Goal: Browse casually: Explore the website without a specific task or goal

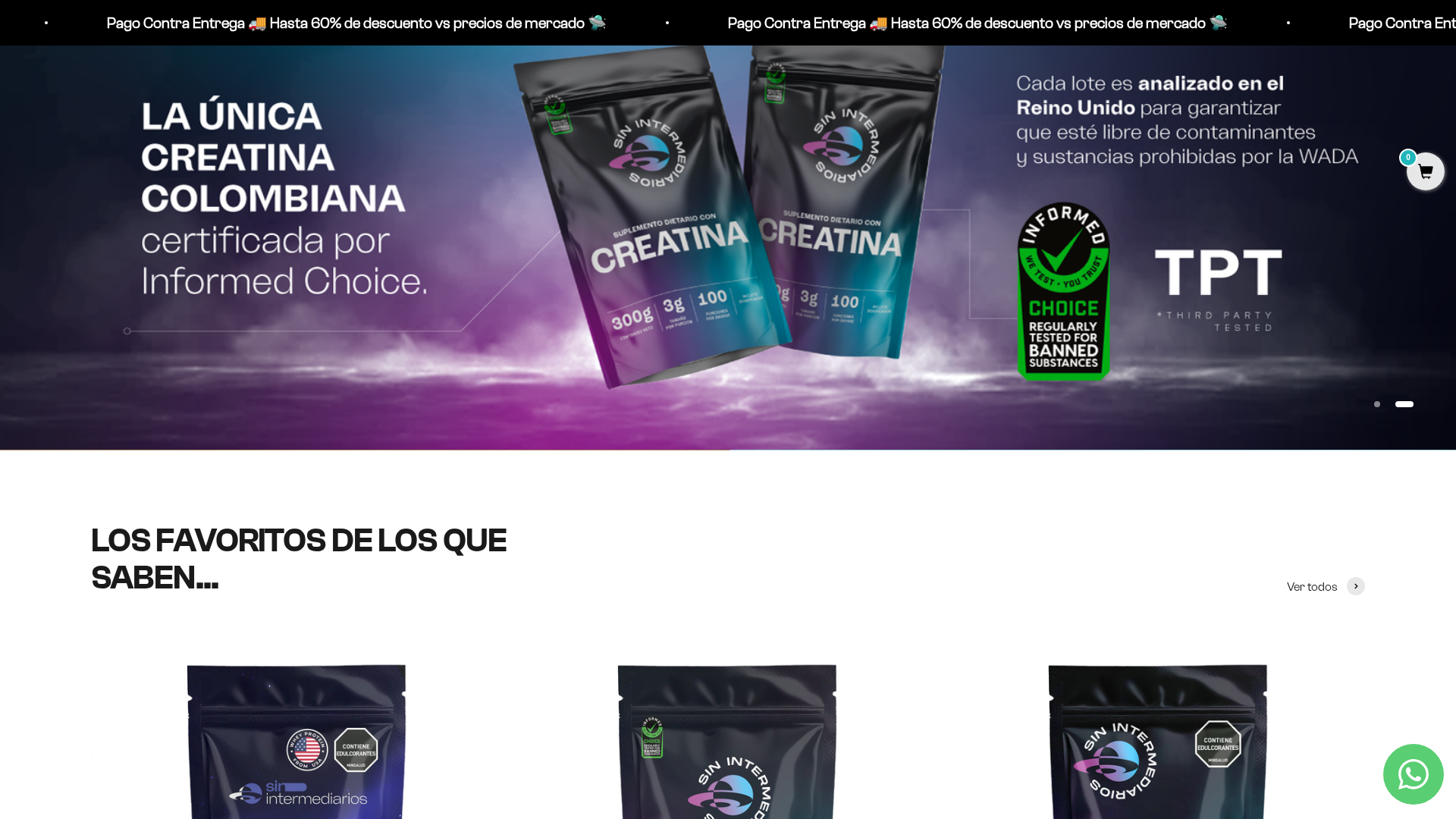
scroll to position [404, 0]
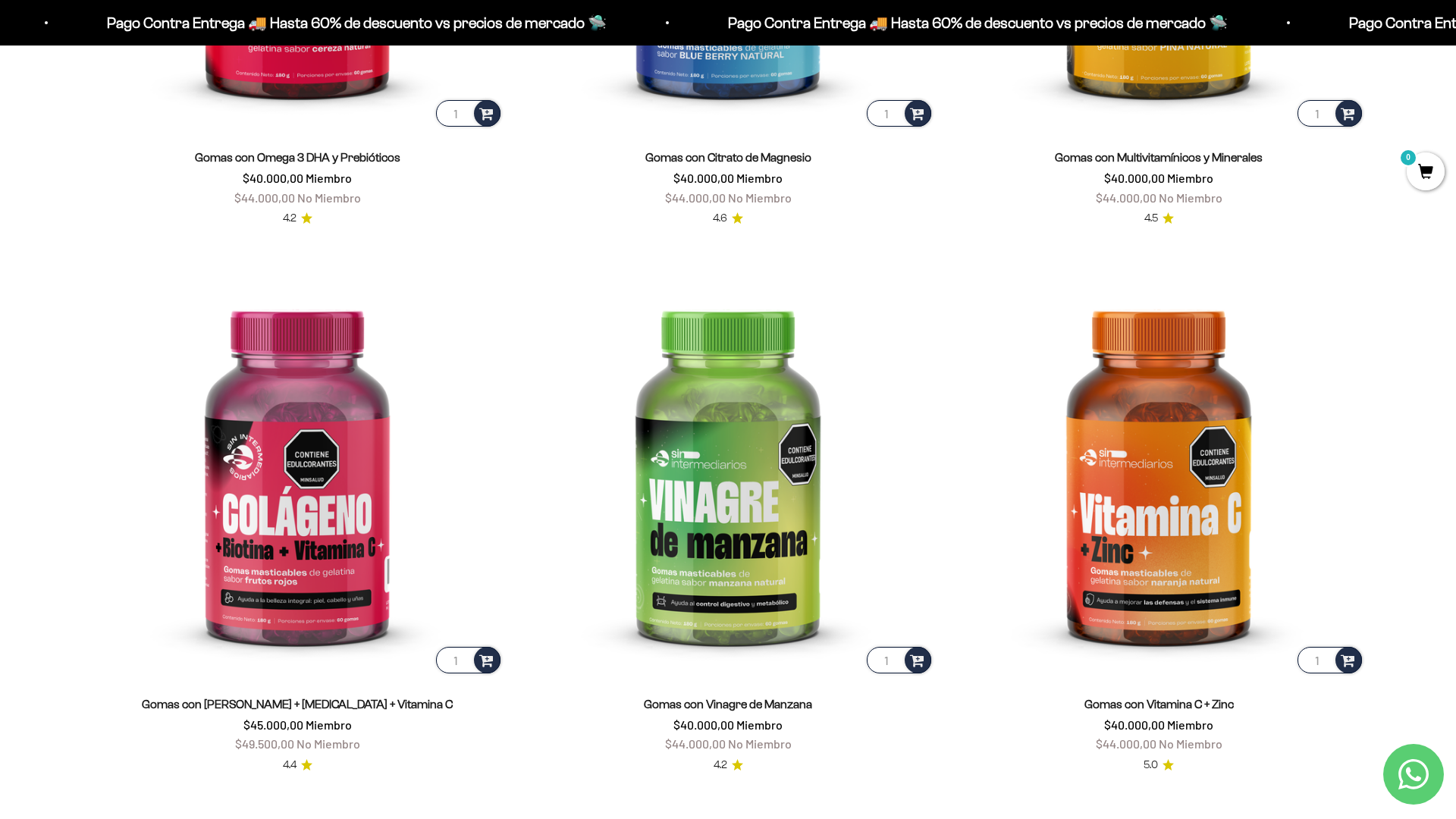
click at [1366, 212] on scroll-carousel "1 Gomas con Omega 3 DHA y [MEDICAL_DATA] $40.000,00 Miembro $44.000,00 No Miemb…" at bounding box center [728, 245] width 1456 height 1056
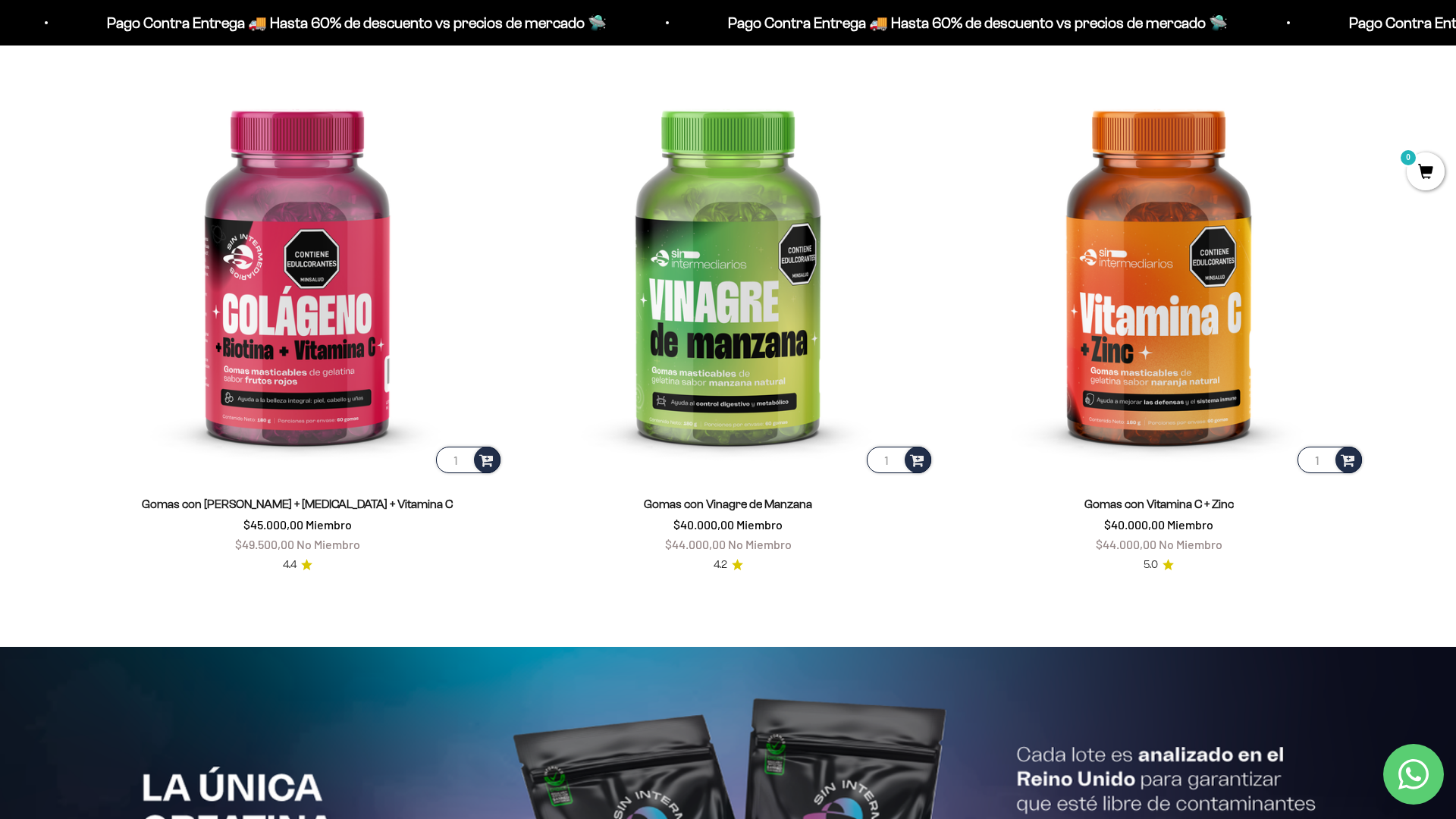
click at [1455, 34] on html "Ir al contenido Pago Contra Entrega 🚚 Hasta 60% de descuento vs precios [PERSON…" at bounding box center [728, 651] width 1456 height 7327
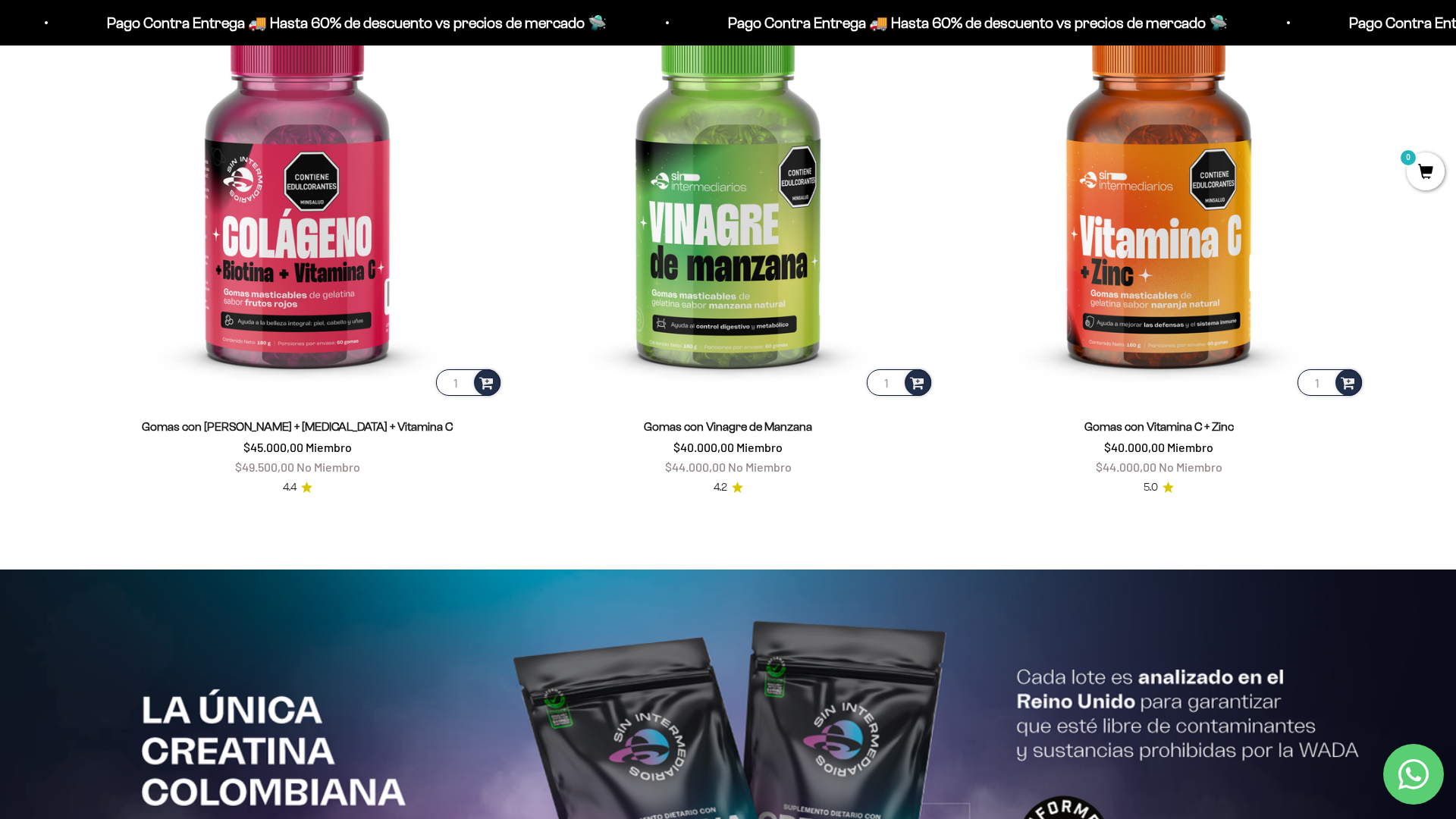
click at [1455, 34] on html "Ir al contenido Pago Contra Entrega 🚚 Hasta 60% de descuento vs precios [PERSON…" at bounding box center [728, 574] width 1456 height 7327
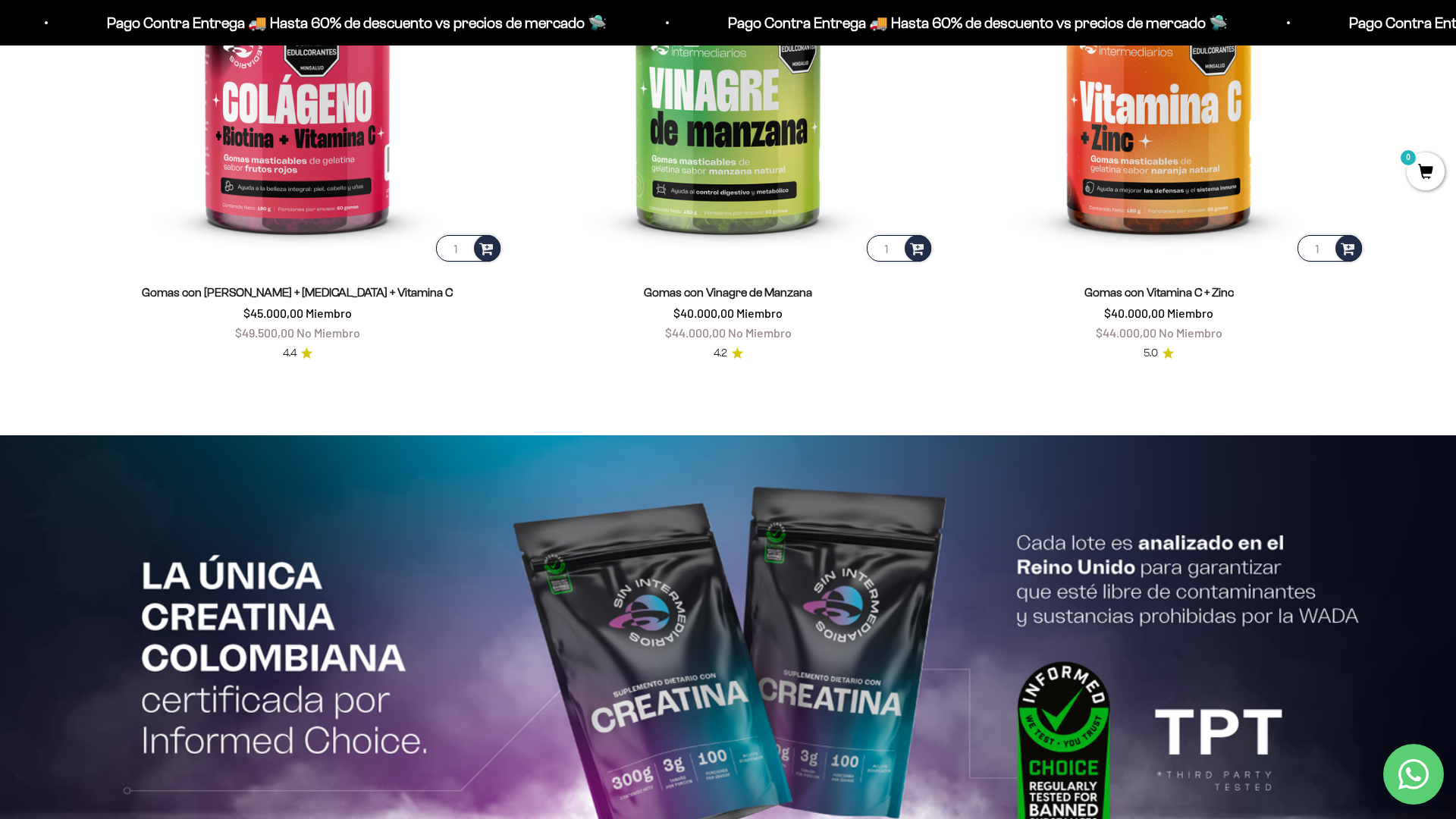
click at [468, 818] on html "Ir al contenido Pago Contra Entrega 🚚 Hasta 60% de descuento vs precios [PERSON…" at bounding box center [728, 440] width 1456 height 7327
click at [1455, 34] on html "Ir al contenido Pago Contra Entrega 🚚 Hasta 60% de descuento vs precios [PERSON…" at bounding box center [728, 440] width 1456 height 7327
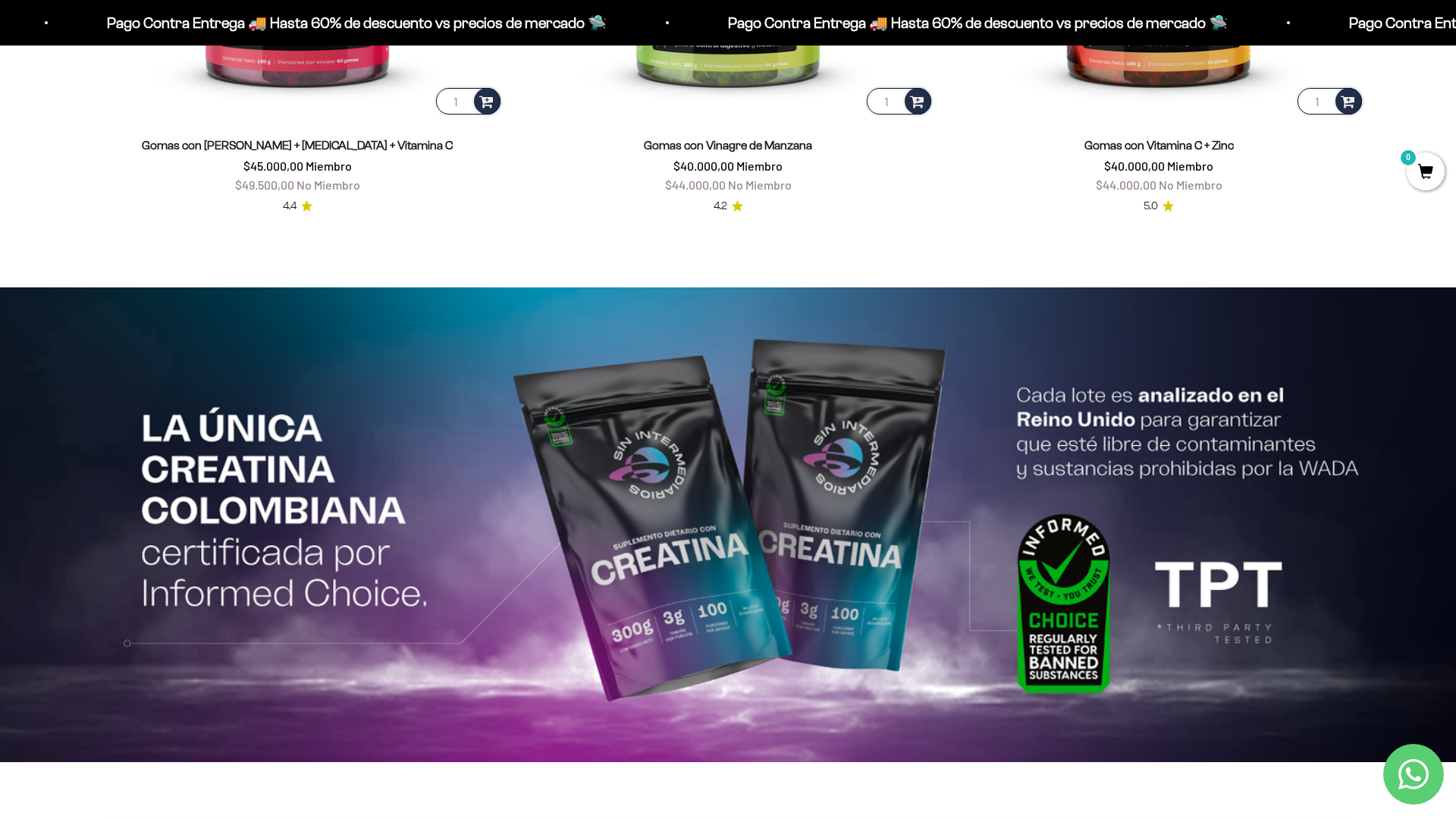
click at [1455, 34] on html "Ir al contenido Pago Contra Entrega 🚚 Hasta 60% de descuento vs precios [PERSON…" at bounding box center [728, 293] width 1456 height 7327
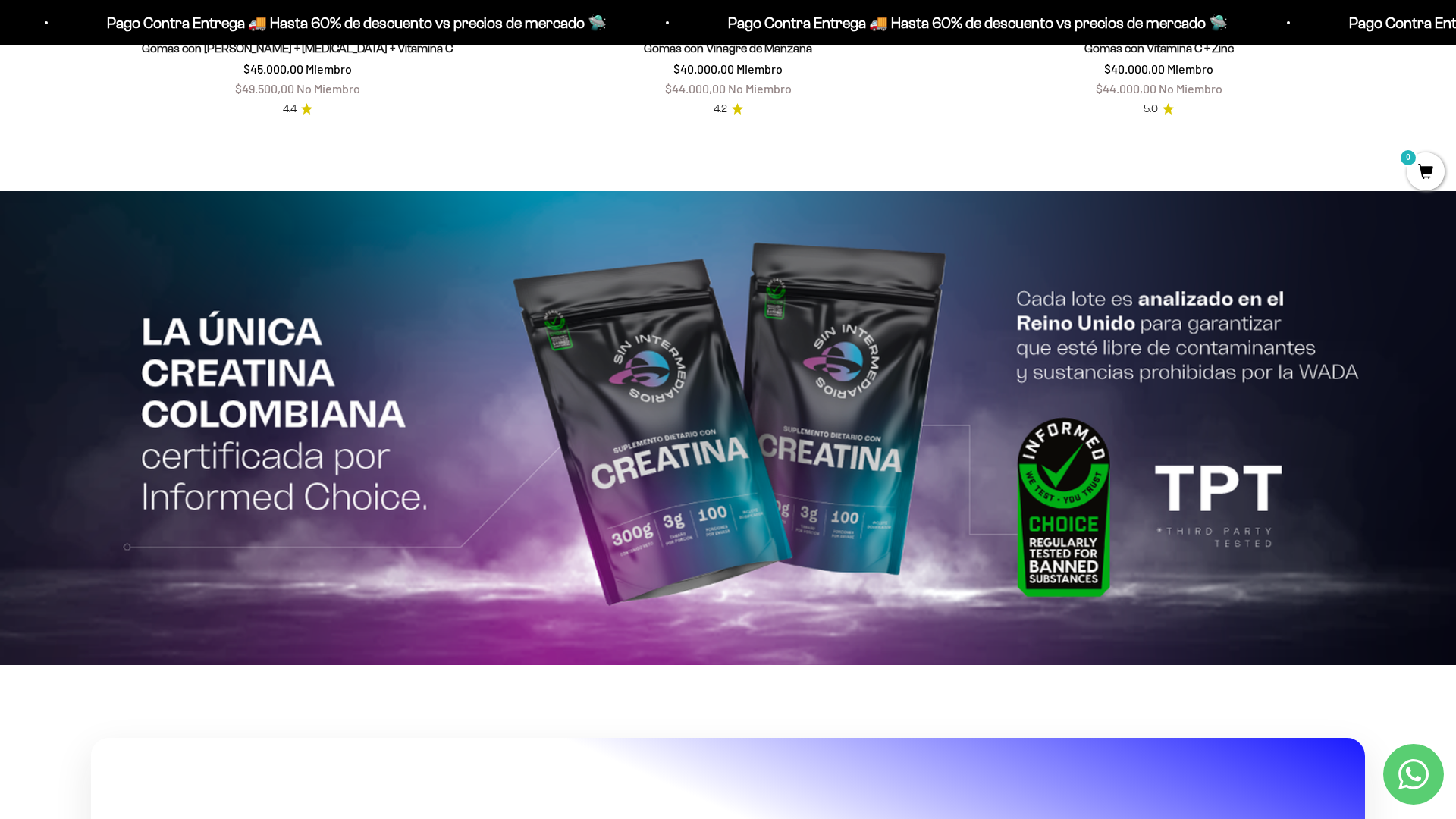
click at [1455, 34] on html "Ir al contenido Pago Contra Entrega 🚚 Hasta 60% de descuento vs precios [PERSON…" at bounding box center [728, 196] width 1456 height 7327
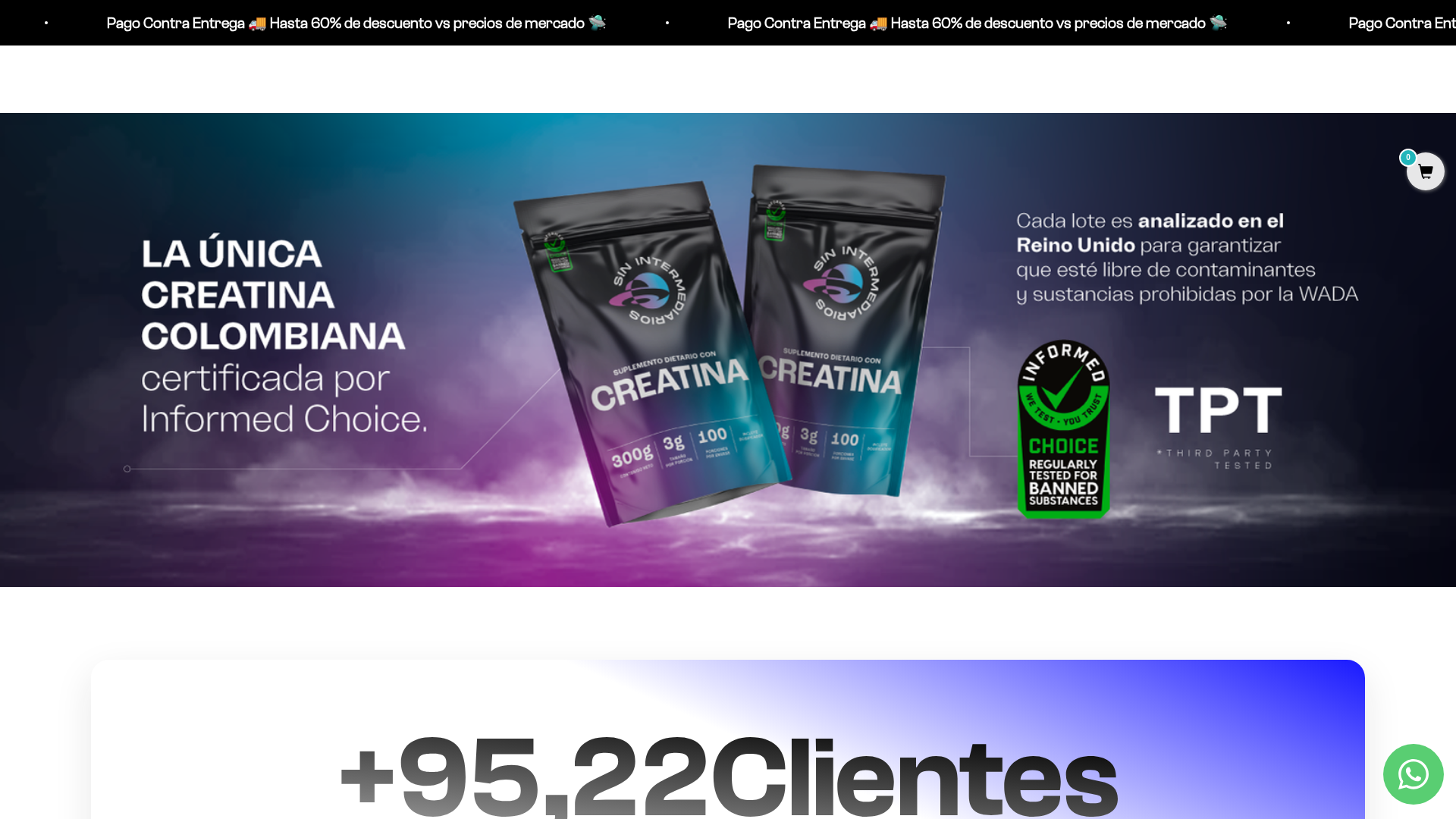
click at [1455, 34] on html "Ir al contenido Pago Contra Entrega 🚚 Hasta 60% de descuento vs precios [PERSON…" at bounding box center [728, 117] width 1456 height 7327
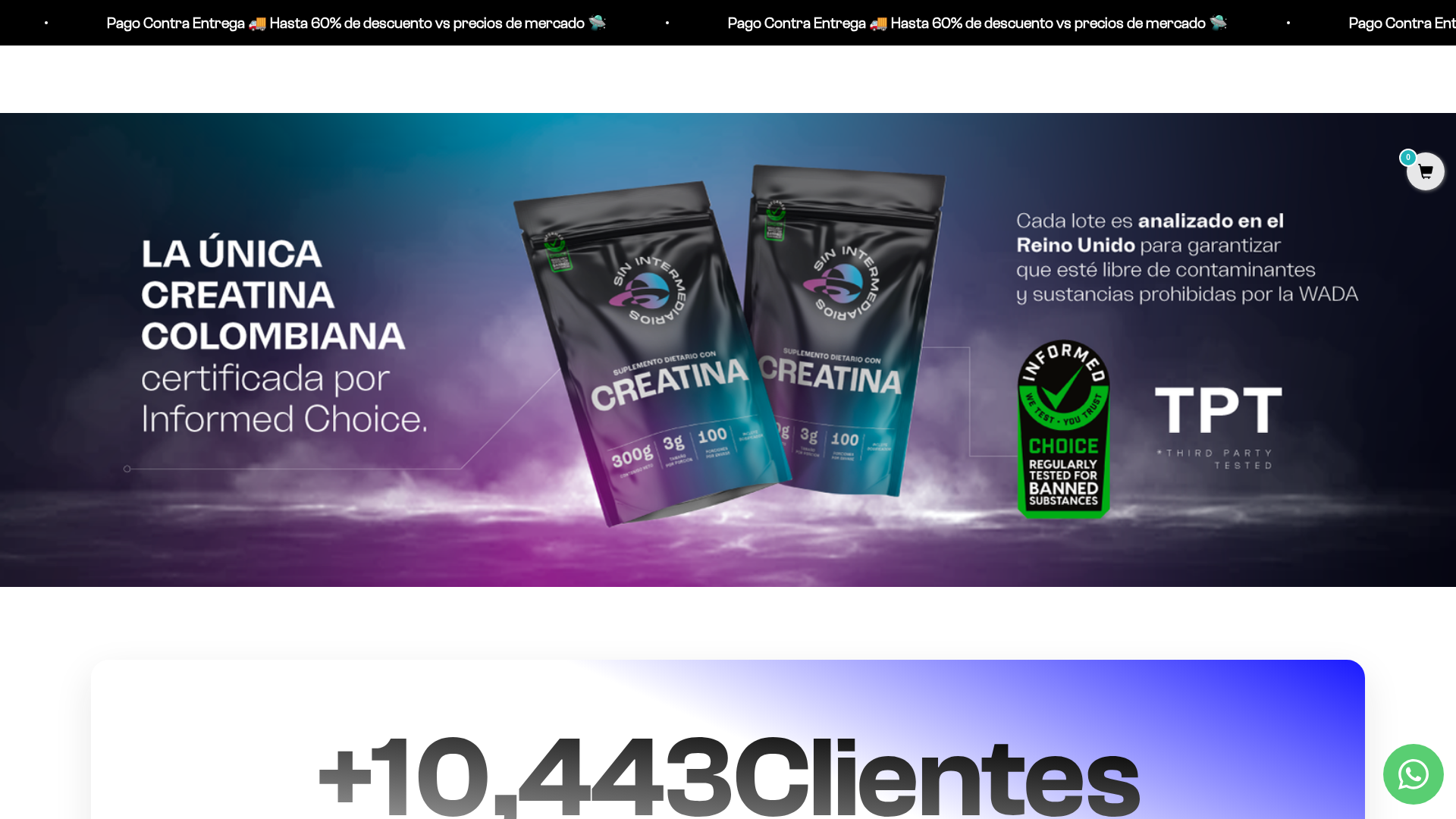
scroll to position [3745, 0]
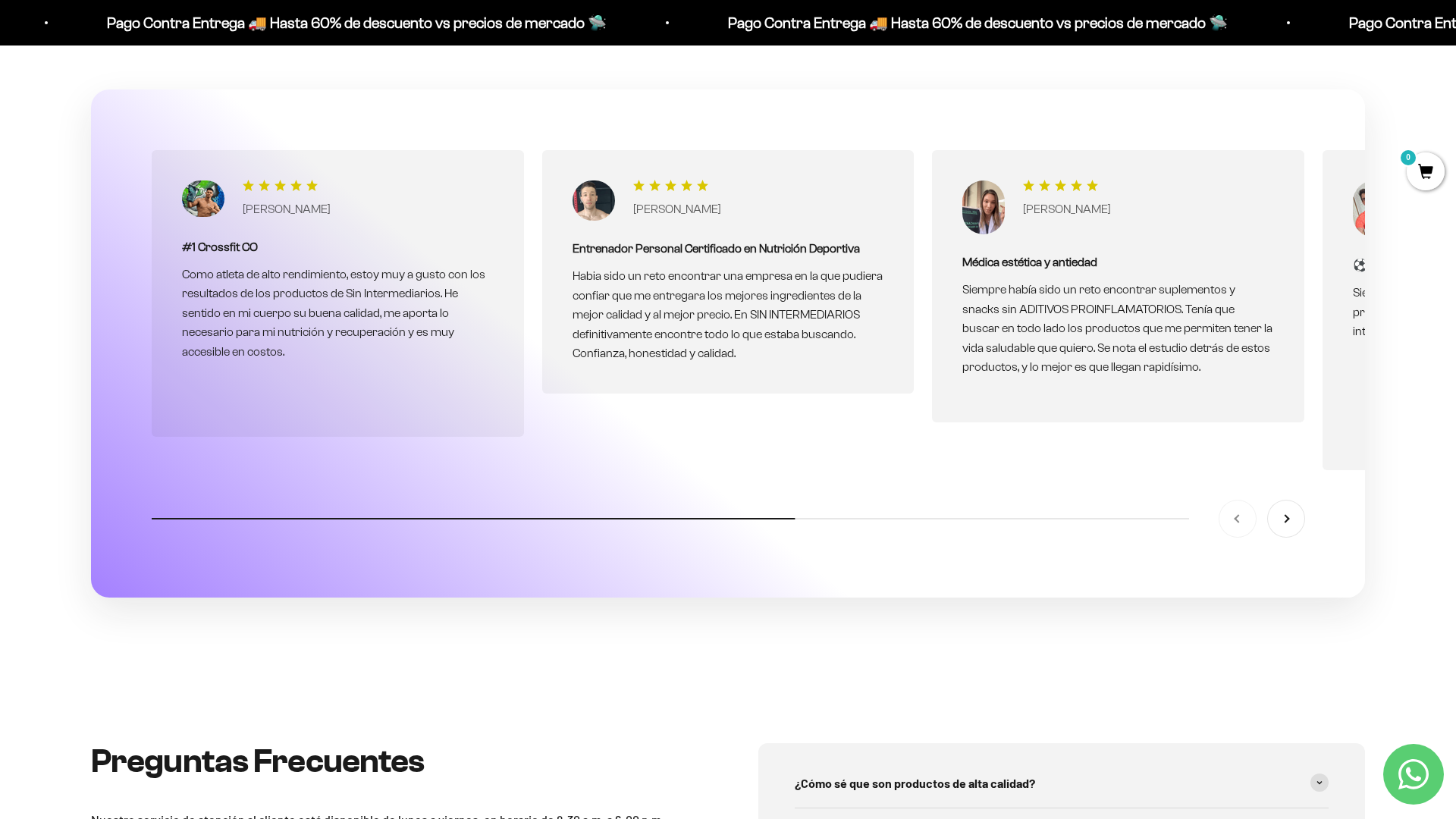
click at [1159, 212] on div "[PERSON_NAME]" at bounding box center [1118, 207] width 311 height 54
